Goal: Check status: Check status

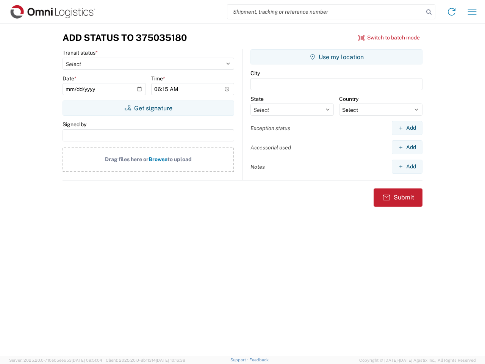
click at [326, 12] on input "search" at bounding box center [325, 12] width 196 height 14
click at [429, 12] on icon at bounding box center [429, 12] width 11 height 11
click at [452, 12] on icon at bounding box center [452, 12] width 12 height 12
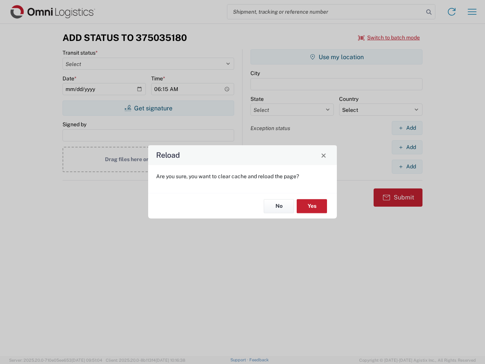
click at [389, 38] on div "Reload Are you sure, you want to clear cache and reload the page? No Yes" at bounding box center [242, 182] width 485 height 364
click at [148, 108] on div "Reload Are you sure, you want to clear cache and reload the page? No Yes" at bounding box center [242, 182] width 485 height 364
click at [337, 57] on div "Reload Are you sure, you want to clear cache and reload the page? No Yes" at bounding box center [242, 182] width 485 height 364
click at [407, 128] on div "Reload Are you sure, you want to clear cache and reload the page? No Yes" at bounding box center [242, 182] width 485 height 364
click at [407, 147] on div "Reload Are you sure, you want to clear cache and reload the page? No Yes" at bounding box center [242, 182] width 485 height 364
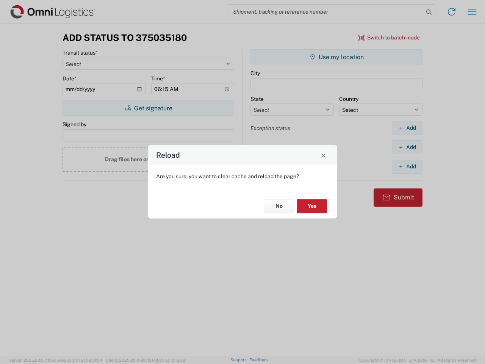
click at [407, 166] on div "Reload Are you sure, you want to clear cache and reload the page? No Yes" at bounding box center [242, 182] width 485 height 364
